Goal: Task Accomplishment & Management: Use online tool/utility

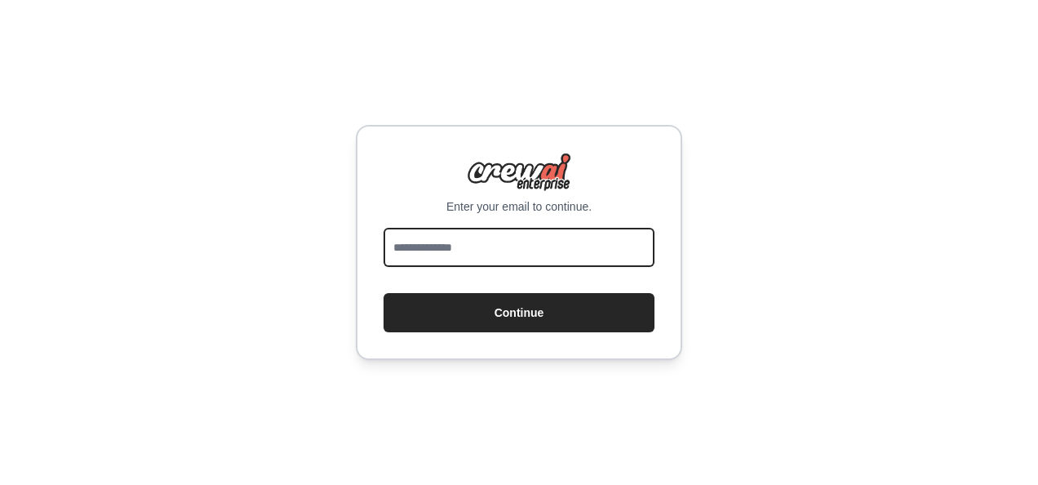
click at [516, 251] on input "email" at bounding box center [519, 247] width 271 height 39
type input "**********"
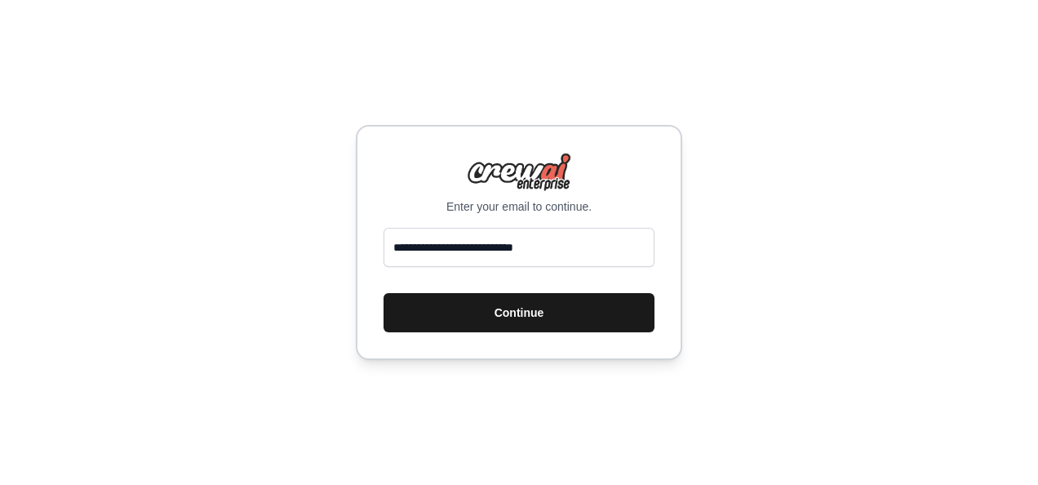
click at [481, 315] on button "Continue" at bounding box center [519, 312] width 271 height 39
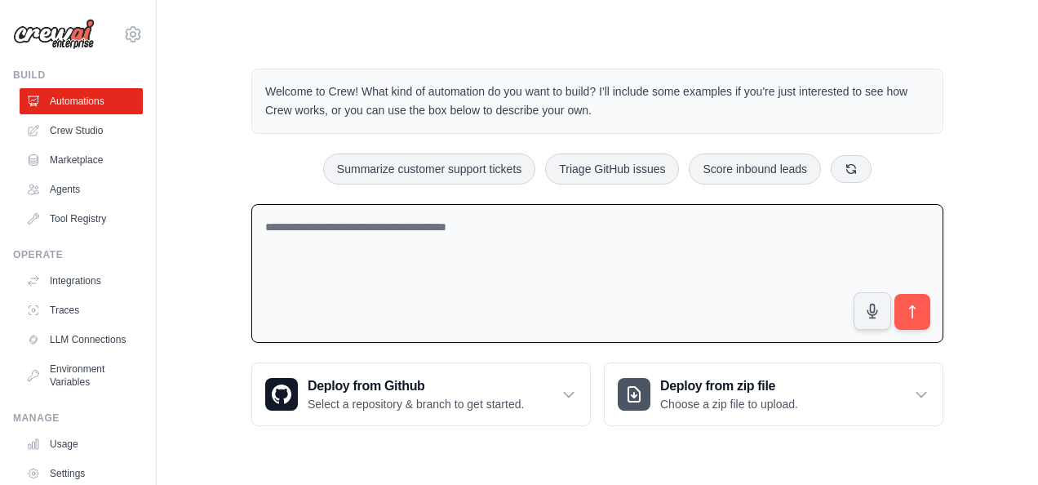
click at [498, 246] on textarea at bounding box center [597, 274] width 692 height 140
click at [441, 225] on textarea at bounding box center [597, 274] width 692 height 140
click at [473, 149] on div "Welcome to Crew! What kind of automation do you want to build? I'll include som…" at bounding box center [597, 247] width 731 height 410
click at [465, 158] on button "Summarize customer support tickets" at bounding box center [429, 168] width 212 height 31
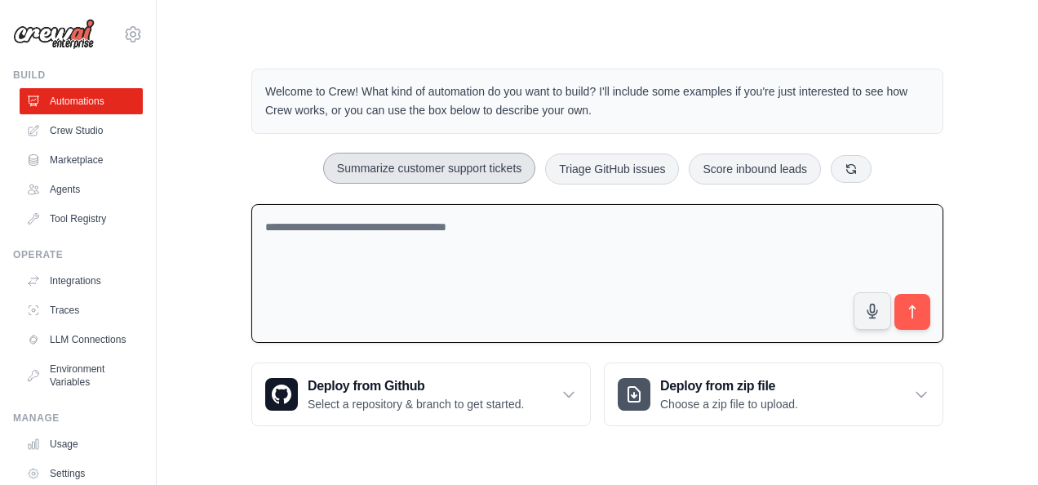
type textarea "**********"
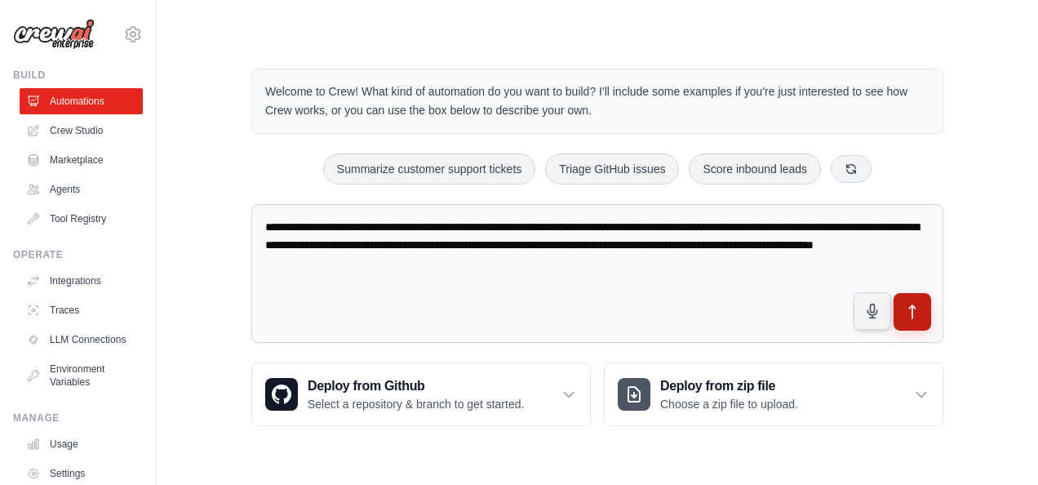
click at [916, 309] on icon "submit" at bounding box center [912, 312] width 17 height 17
click at [86, 142] on link "Crew Studio" at bounding box center [82, 131] width 123 height 26
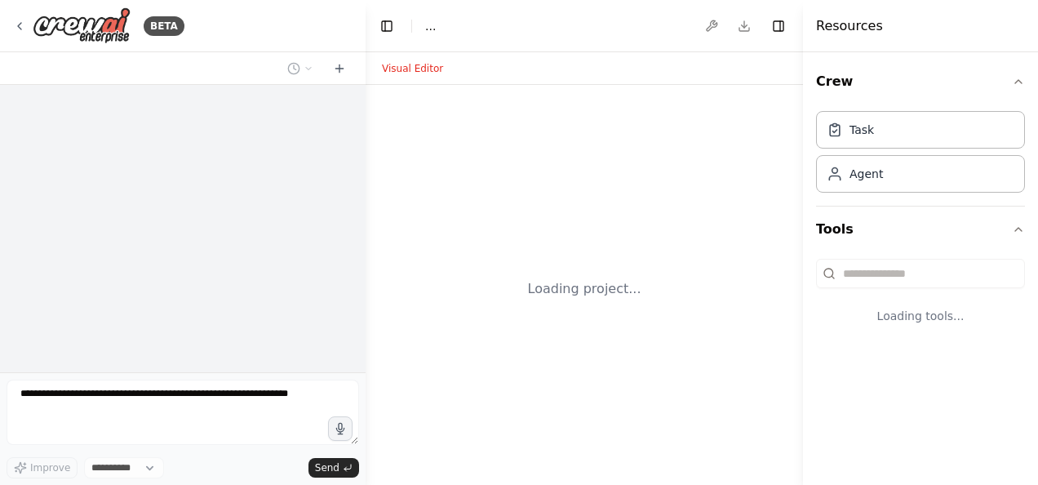
select select "****"
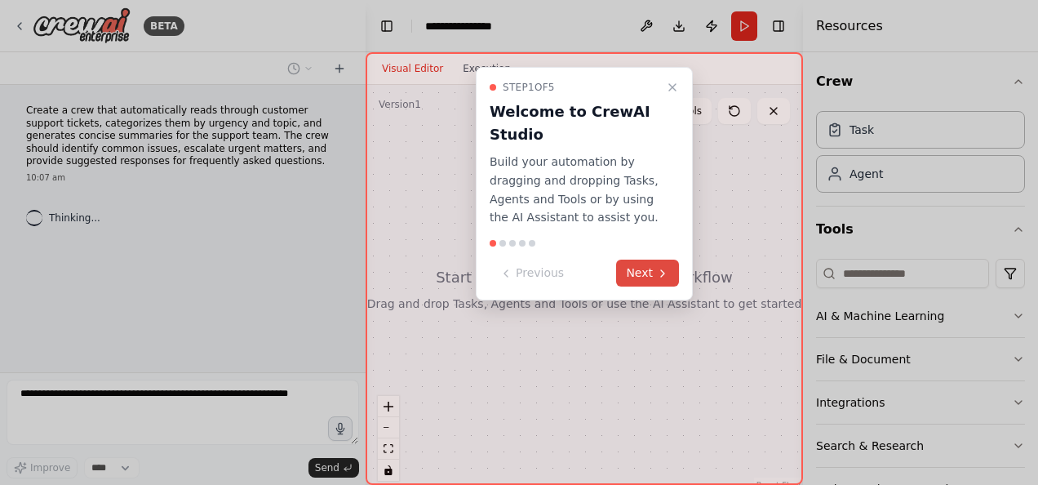
click at [678, 279] on button "Next" at bounding box center [647, 273] width 63 height 27
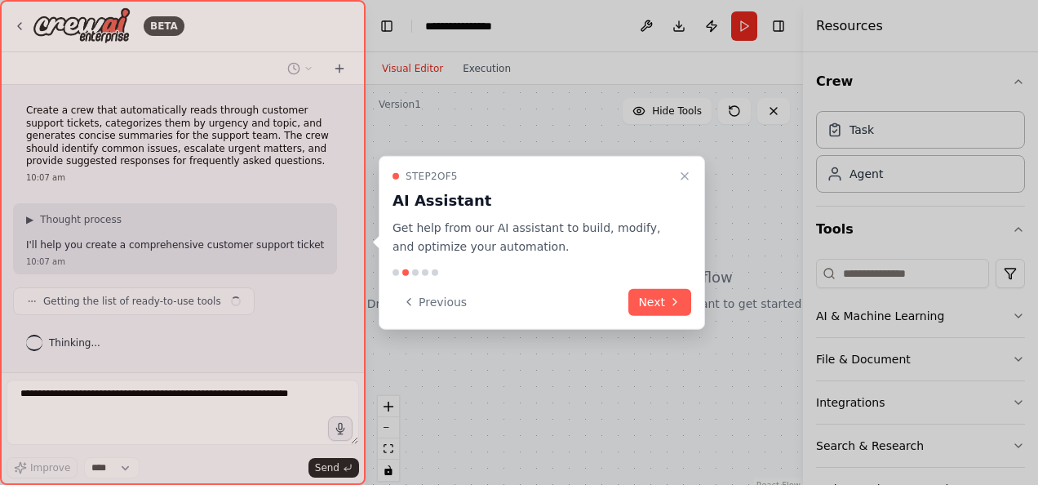
click at [660, 305] on button "Next" at bounding box center [659, 301] width 63 height 27
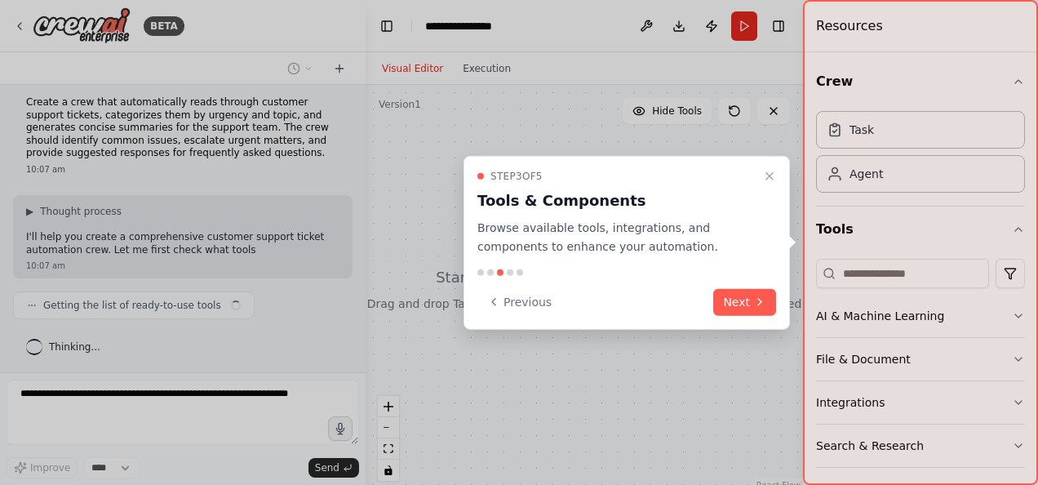
scroll to position [20, 0]
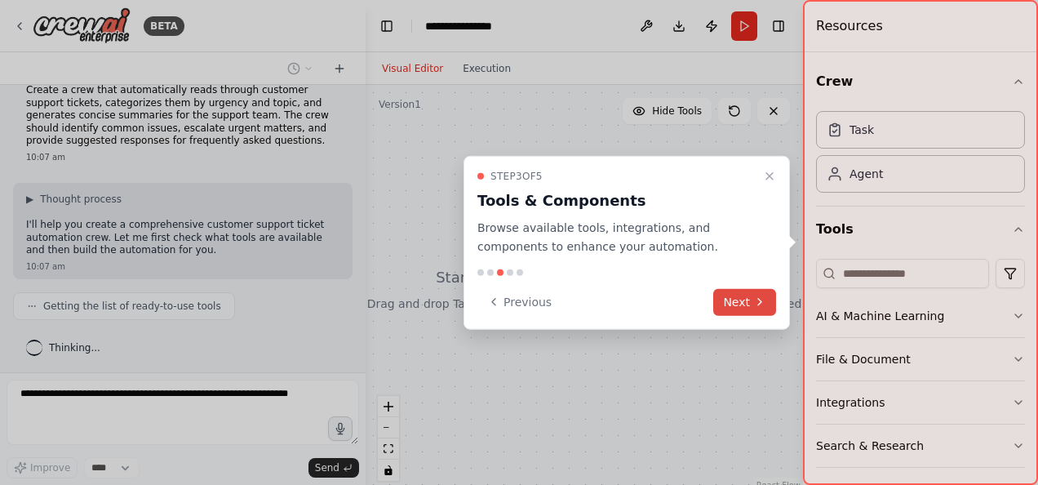
click at [756, 313] on button "Next" at bounding box center [744, 301] width 63 height 27
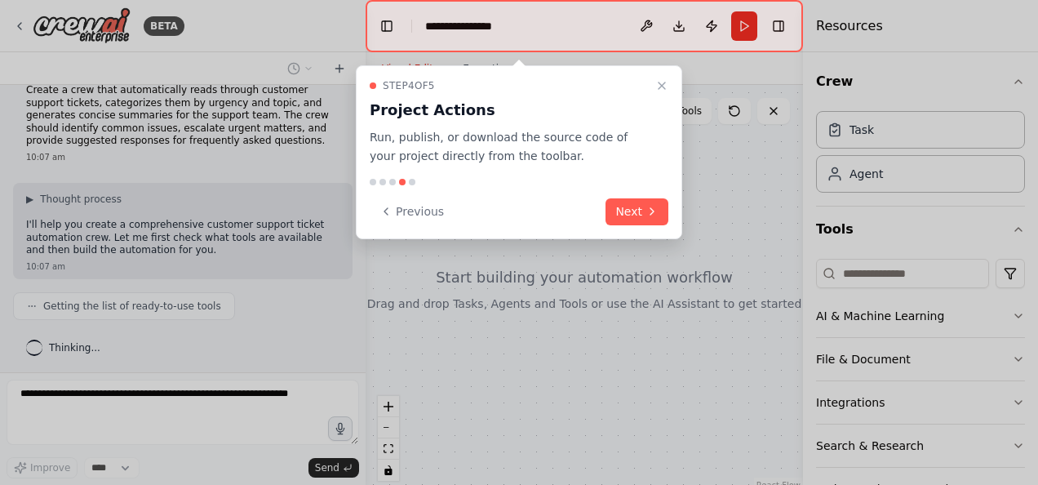
scroll to position [60, 0]
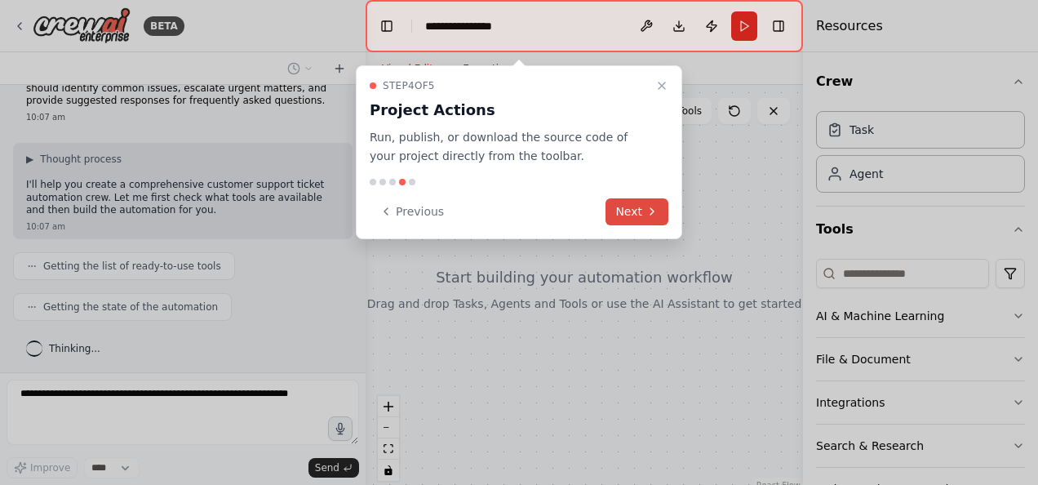
click at [658, 215] on icon at bounding box center [652, 211] width 13 height 13
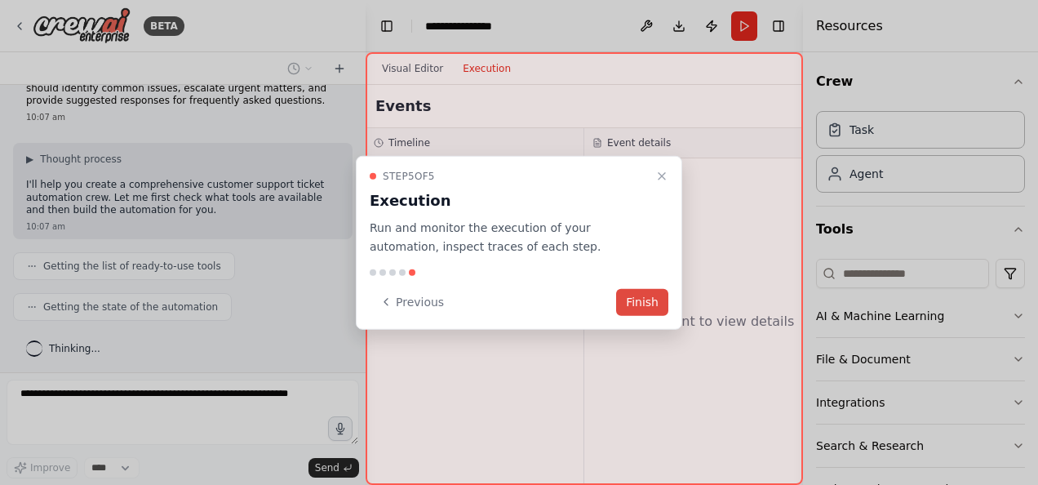
click at [650, 297] on button "Finish" at bounding box center [642, 301] width 52 height 27
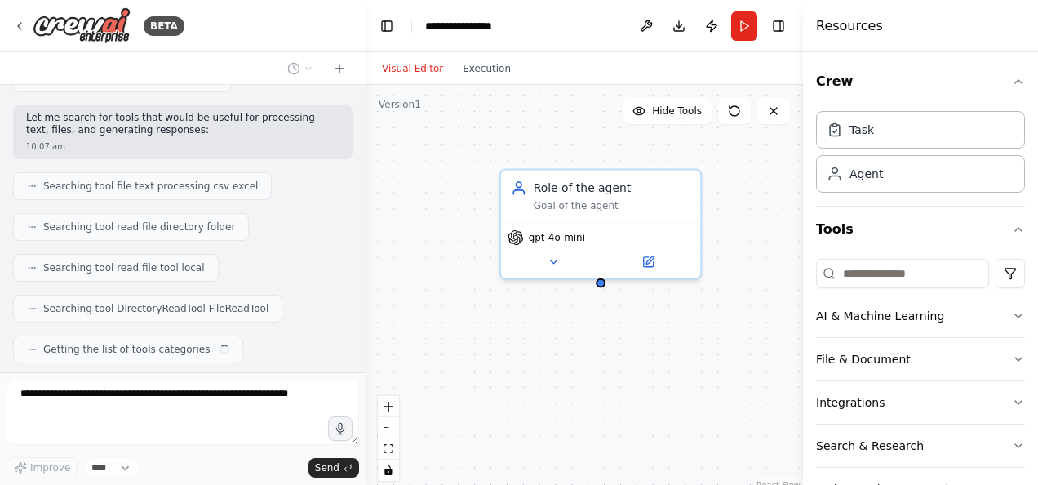
scroll to position [329, 0]
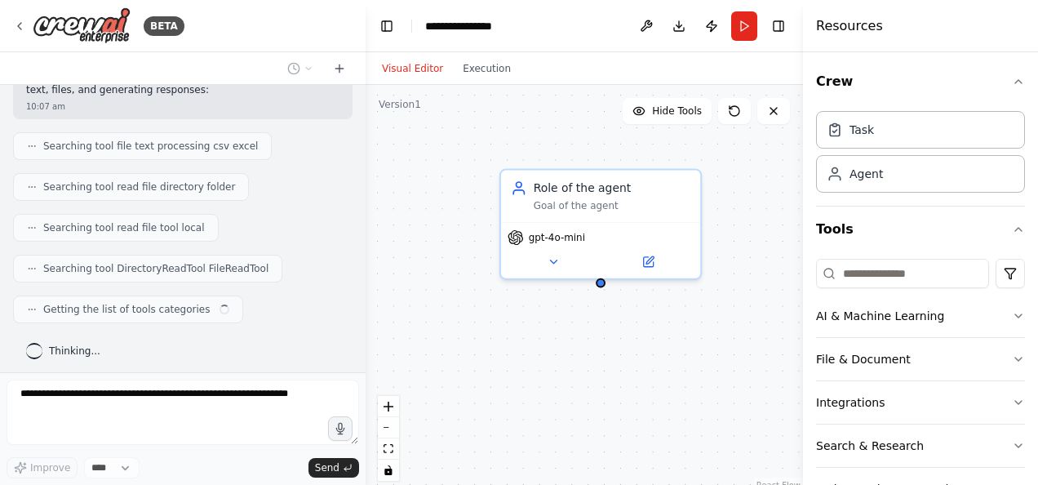
drag, startPoint x: 648, startPoint y: 227, endPoint x: 723, endPoint y: 219, distance: 75.5
click at [723, 219] on div "Role of the agent Goal of the agent gpt-4o-mini" at bounding box center [584, 289] width 437 height 408
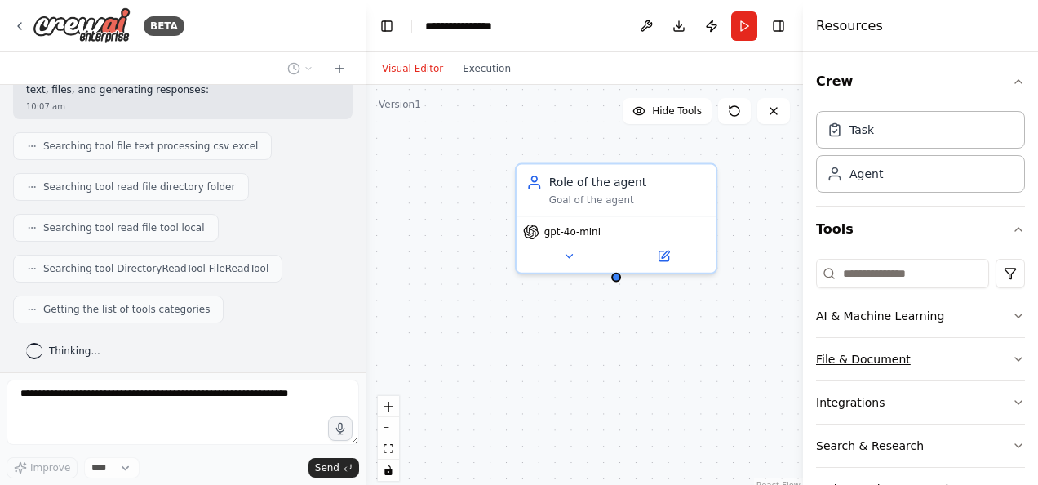
scroll to position [369, 0]
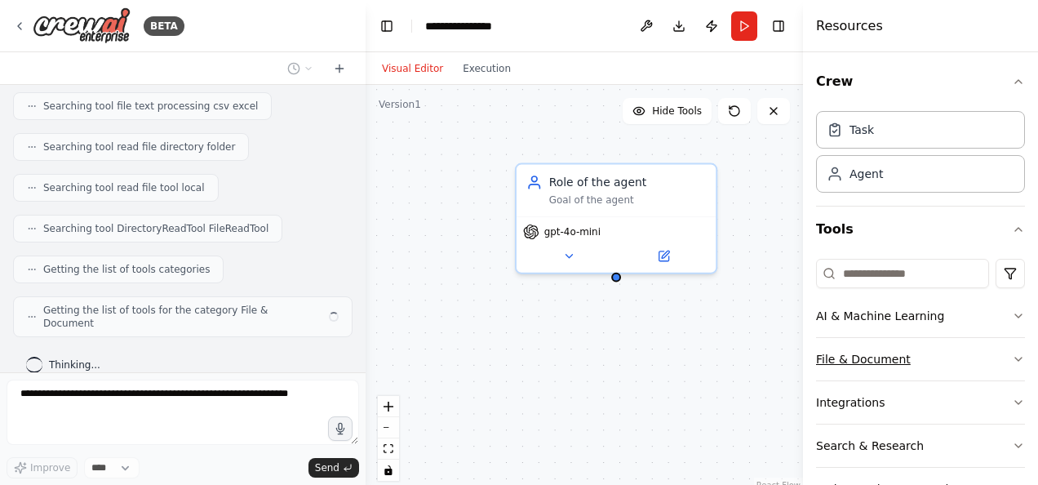
click at [928, 361] on button "File & Document" at bounding box center [920, 359] width 209 height 42
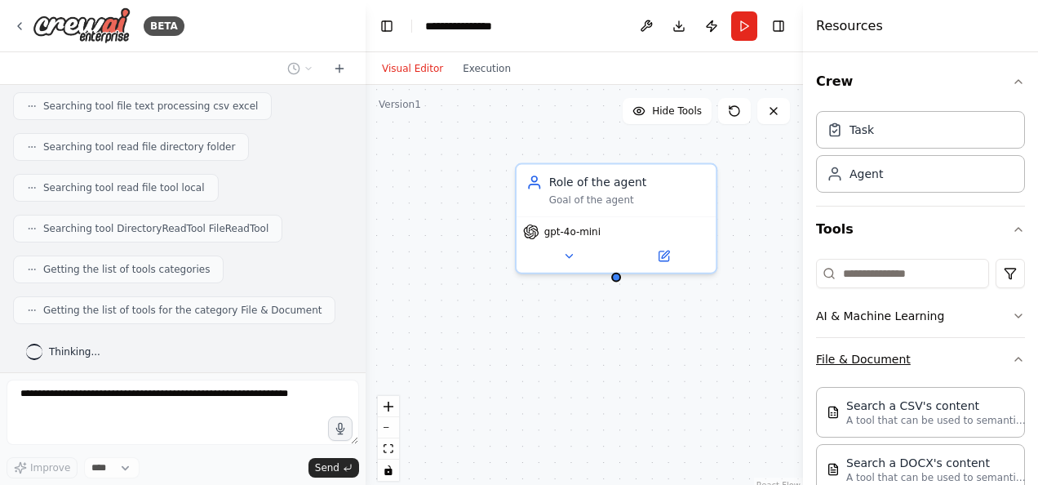
click at [954, 357] on button "File & Document" at bounding box center [920, 359] width 209 height 42
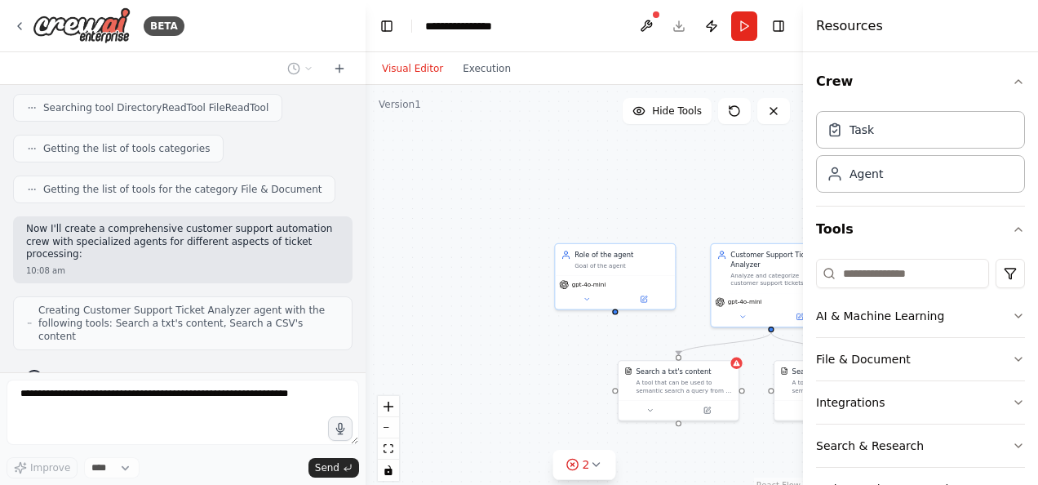
scroll to position [531, 0]
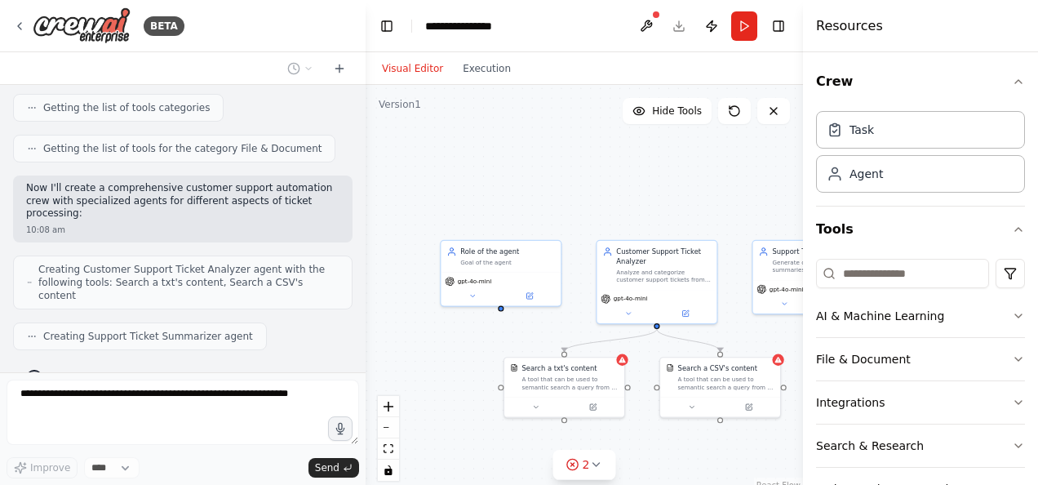
drag, startPoint x: 650, startPoint y: 230, endPoint x: 535, endPoint y: 227, distance: 115.1
click at [535, 227] on div ".deletable-edge-delete-btn { width: 20px; height: 20px; border: 0px solid #ffff…" at bounding box center [584, 289] width 437 height 408
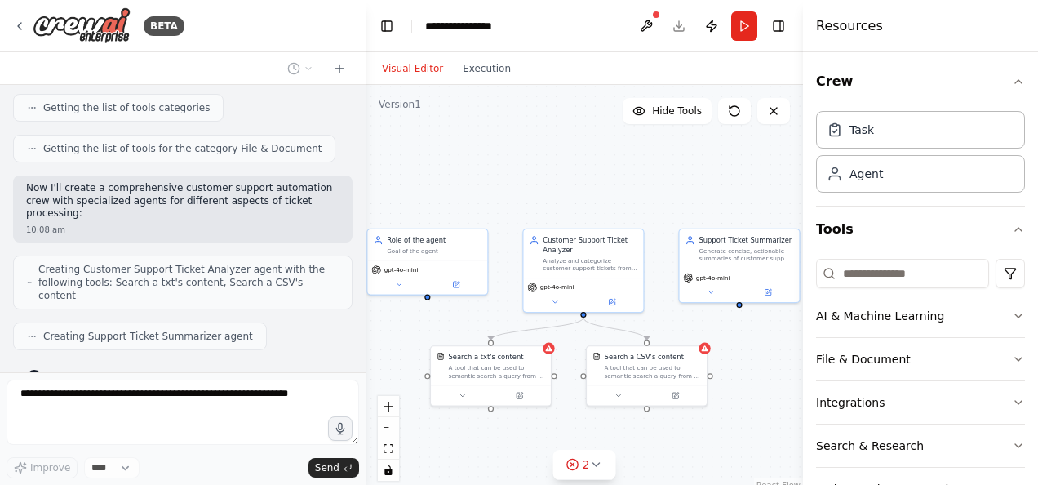
drag, startPoint x: 535, startPoint y: 227, endPoint x: 463, endPoint y: 215, distance: 73.5
click at [463, 215] on div ".deletable-edge-delete-btn { width: 20px; height: 20px; border: 0px solid #ffff…" at bounding box center [584, 289] width 437 height 408
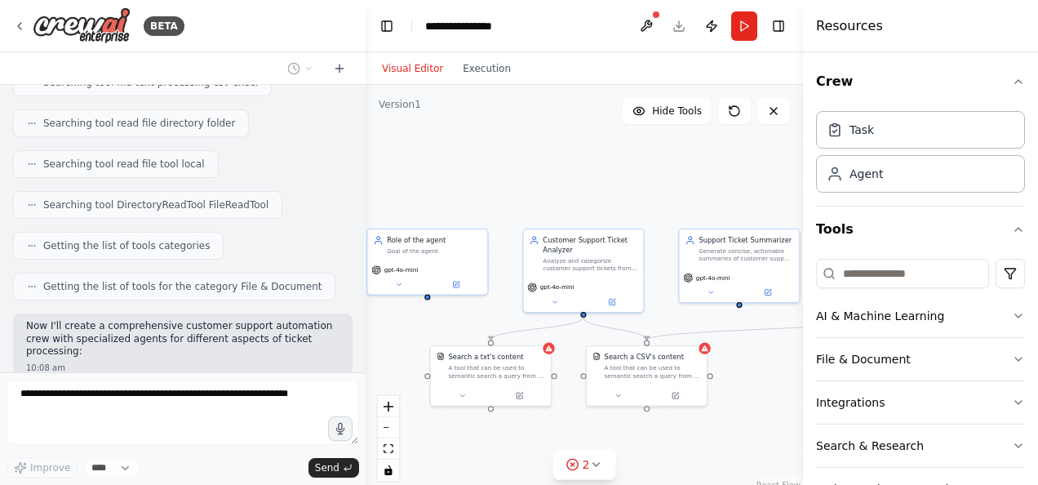
scroll to position [624, 0]
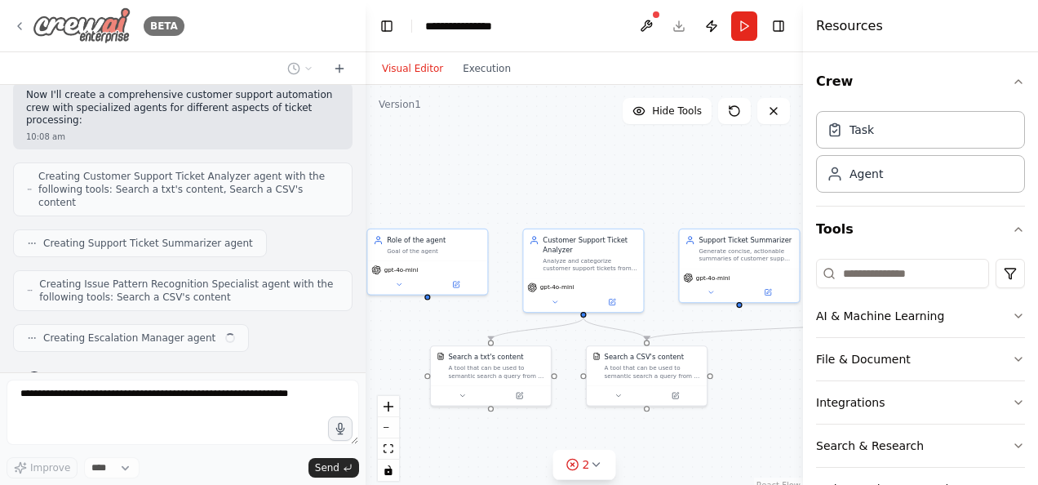
click at [21, 29] on icon at bounding box center [19, 26] width 3 height 7
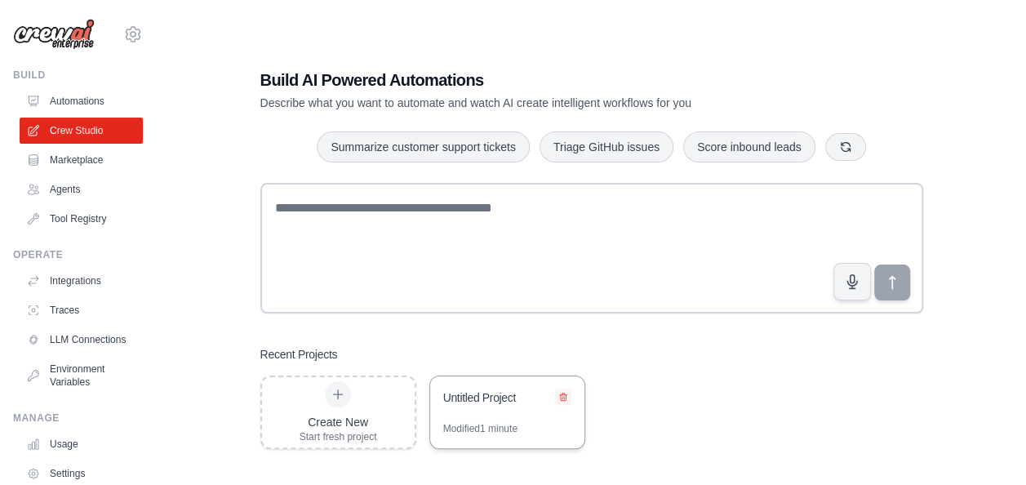
click at [565, 389] on button at bounding box center [563, 396] width 16 height 16
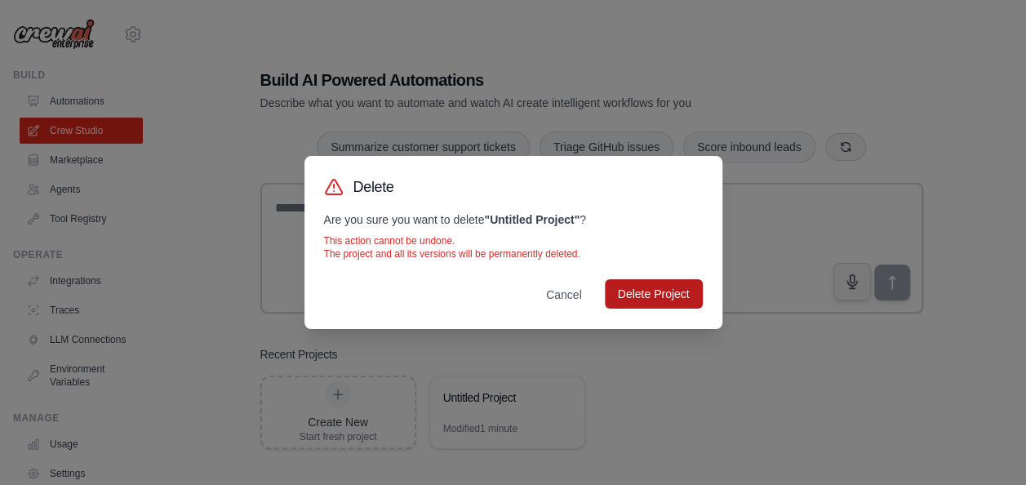
click at [664, 295] on button "Delete Project" at bounding box center [654, 293] width 98 height 29
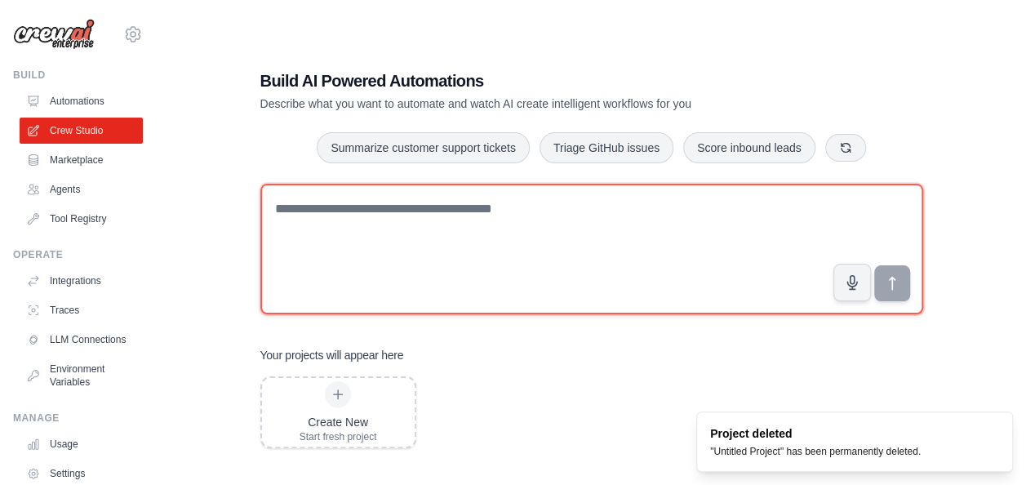
click at [725, 193] on textarea at bounding box center [591, 249] width 663 height 131
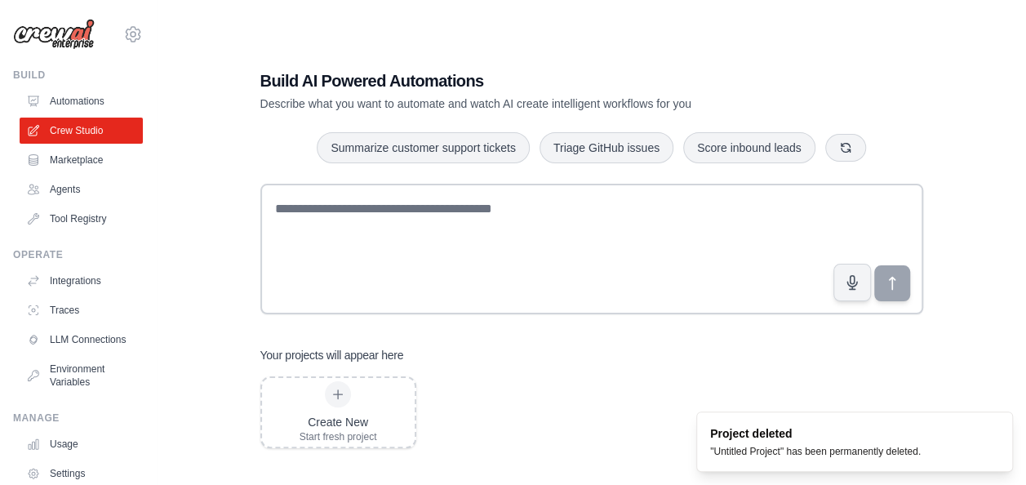
click at [798, 49] on div "Build AI Powered Automations Describe what you want to automate and watch AI cr…" at bounding box center [592, 258] width 702 height 431
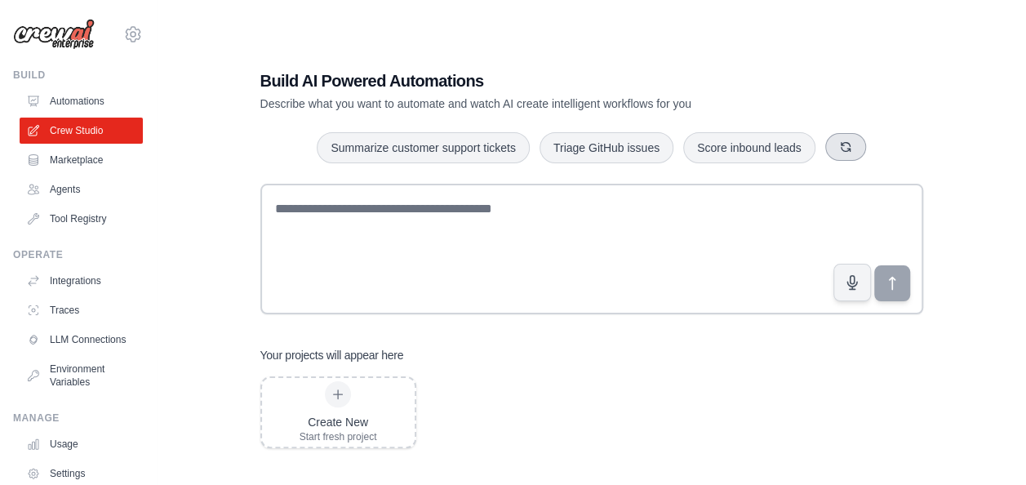
click at [846, 150] on icon "button" at bounding box center [845, 147] width 9 height 9
click at [846, 150] on button "button" at bounding box center [855, 147] width 41 height 28
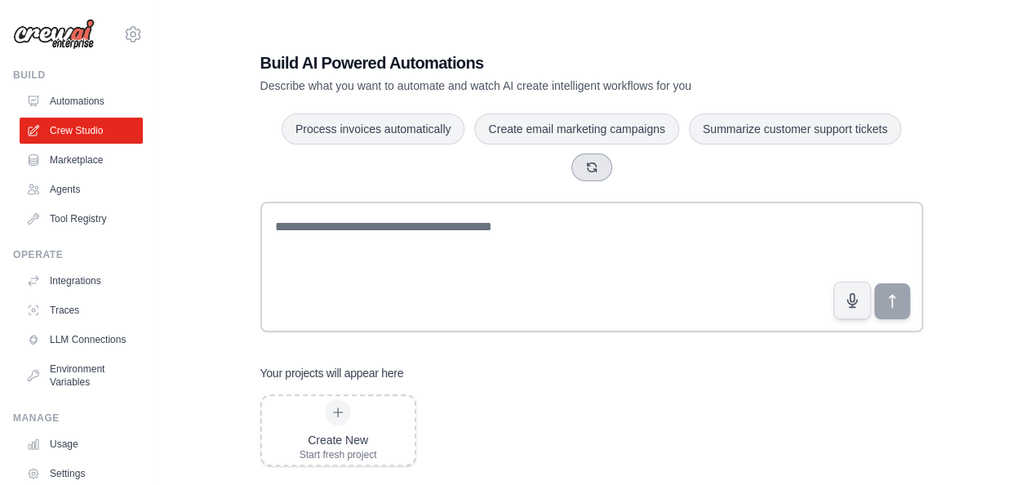
click at [596, 162] on icon "button" at bounding box center [591, 167] width 13 height 13
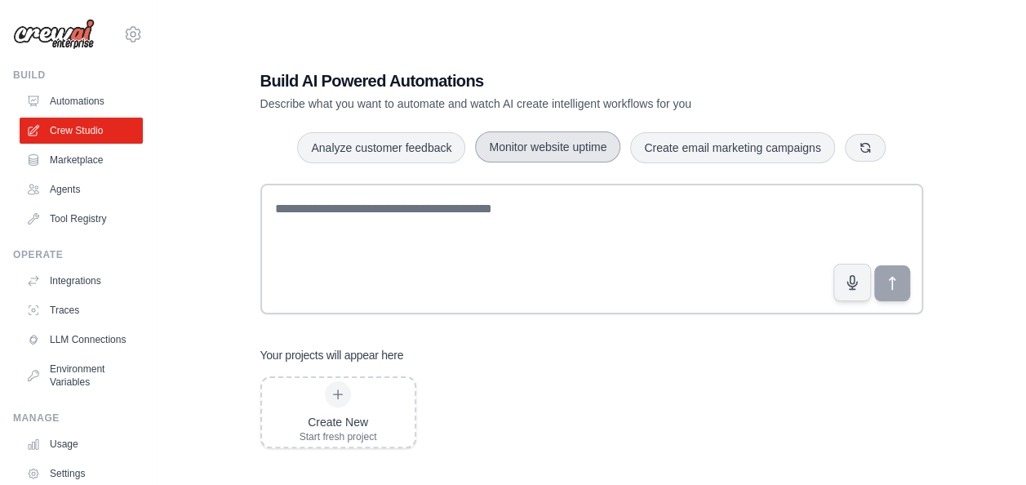
click at [613, 145] on button "Monitor website uptime" at bounding box center [547, 146] width 145 height 31
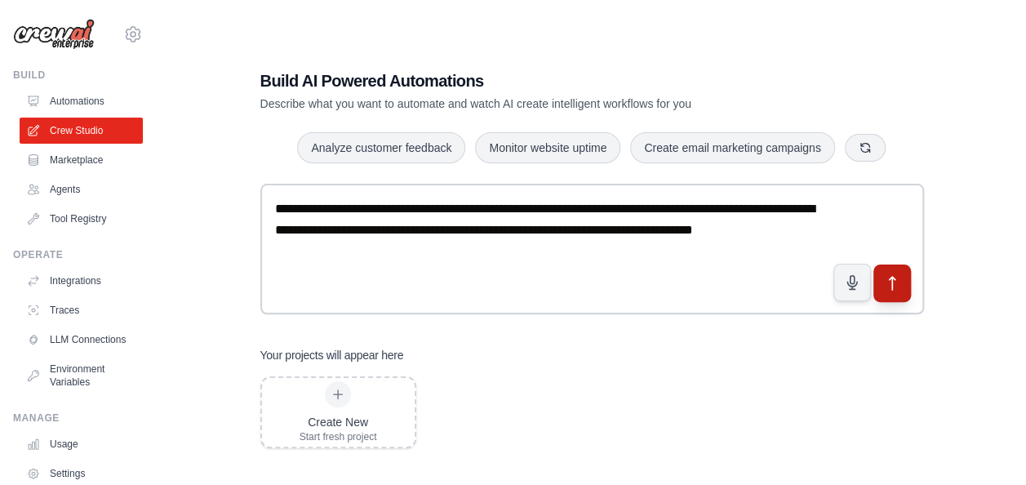
click at [886, 296] on button "submit" at bounding box center [891, 283] width 38 height 38
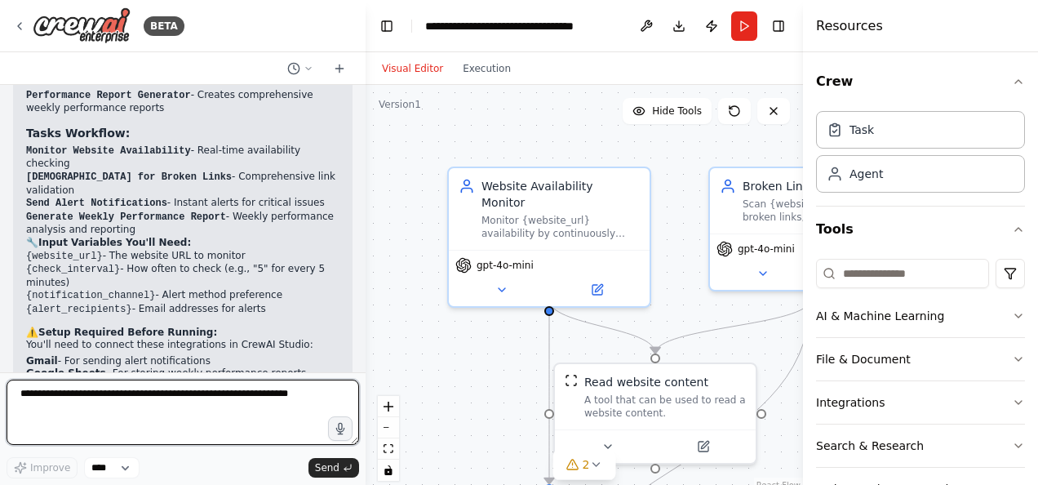
scroll to position [1487, 0]
